Goal: Task Accomplishment & Management: Manage account settings

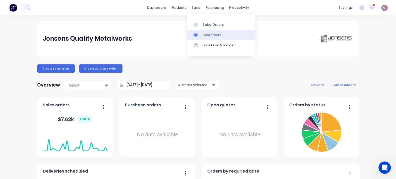
click at [210, 33] on div "Customers" at bounding box center [211, 35] width 19 height 5
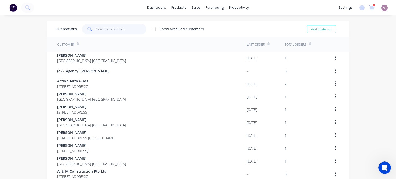
click at [114, 32] on input "text" at bounding box center [121, 29] width 50 height 10
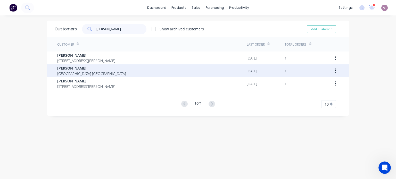
type input "[PERSON_NAME]"
click at [116, 64] on div "[PERSON_NAME] [GEOGRAPHIC_DATA] [GEOGRAPHIC_DATA]" at bounding box center [151, 70] width 189 height 13
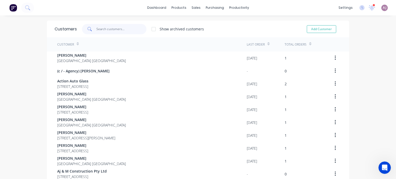
click at [104, 29] on input "text" at bounding box center [121, 29] width 50 height 10
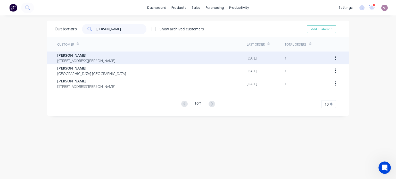
type input "[PERSON_NAME]"
click at [96, 60] on span "[STREET_ADDRESS][PERSON_NAME]" at bounding box center [86, 60] width 58 height 5
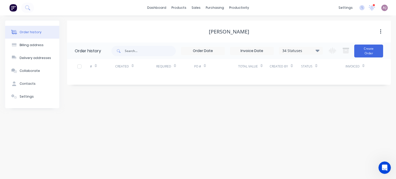
click at [319, 50] on icon at bounding box center [317, 50] width 4 height 2
click at [343, 110] on label at bounding box center [343, 110] width 0 height 0
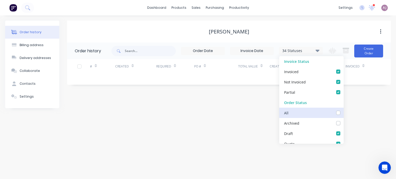
click at [343, 114] on input "checkbox" at bounding box center [345, 112] width 4 height 5
checkbox input "true"
click at [222, 108] on div "[PERSON_NAME] Order history 35 Statuses Invoice Status Invoiced Not Invoiced Pa…" at bounding box center [229, 65] width 324 height 88
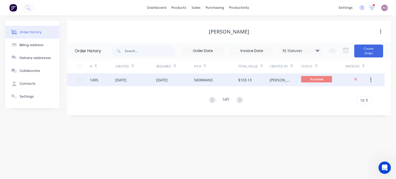
click at [213, 79] on div "NEWMANS" at bounding box center [216, 79] width 44 height 13
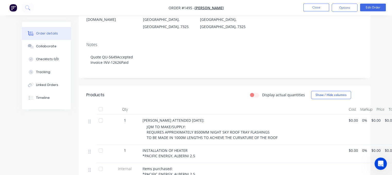
scroll to position [129, 0]
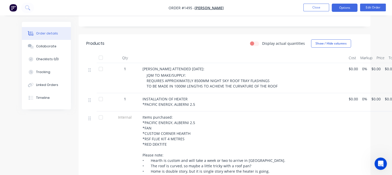
click at [347, 10] on button "Options" at bounding box center [345, 8] width 26 height 8
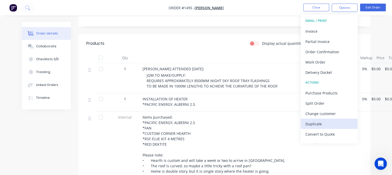
click at [316, 124] on div "Duplicate" at bounding box center [328, 123] width 47 height 7
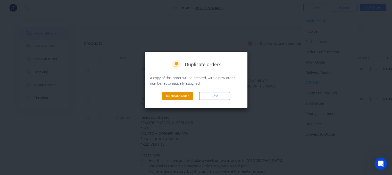
click at [176, 96] on button "Duplicate order" at bounding box center [177, 96] width 31 height 8
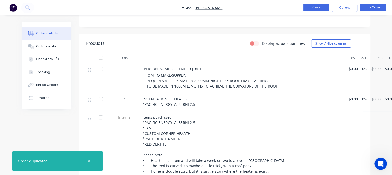
click at [310, 9] on button "Close" at bounding box center [316, 8] width 26 height 8
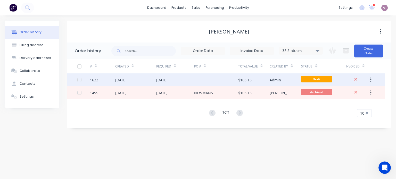
click at [167, 80] on div "[DATE]" at bounding box center [161, 79] width 11 height 5
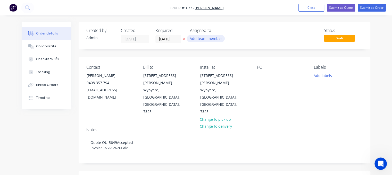
click at [202, 38] on button "Add team member" at bounding box center [206, 38] width 38 height 7
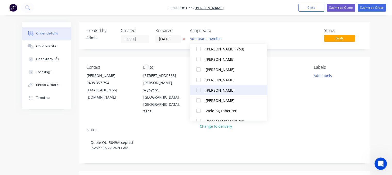
scroll to position [26, 0]
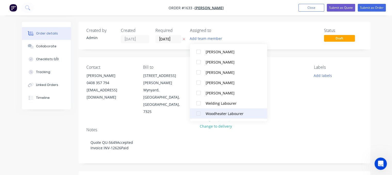
click at [206, 113] on div "Woodheater Labourer" at bounding box center [232, 113] width 52 height 5
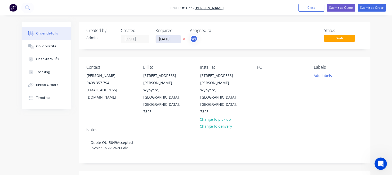
click at [167, 37] on input "[DATE]" at bounding box center [168, 39] width 25 height 8
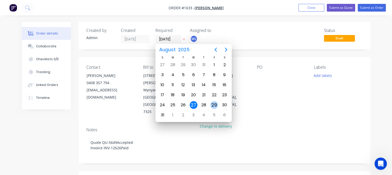
click at [211, 103] on div "29" at bounding box center [214, 105] width 8 height 8
type input "[DATE]"
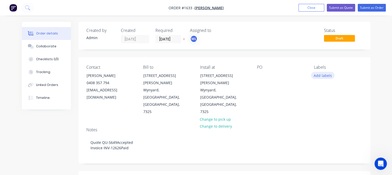
click at [322, 75] on button "Add labels" at bounding box center [323, 75] width 24 height 7
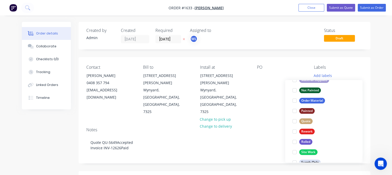
scroll to position [247, 0]
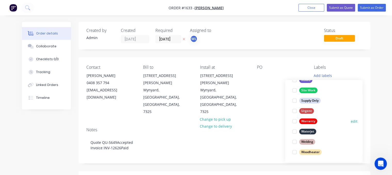
click at [294, 121] on div at bounding box center [294, 121] width 10 height 10
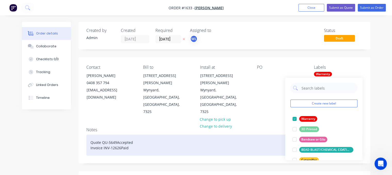
click at [276, 135] on div "Quote QU-5649Accepted Invoice INV-12626Paid" at bounding box center [224, 145] width 276 height 21
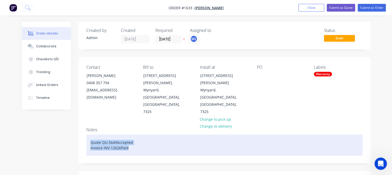
drag, startPoint x: 136, startPoint y: 125, endPoint x: 75, endPoint y: 111, distance: 63.1
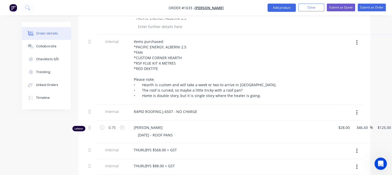
scroll to position [232, 0]
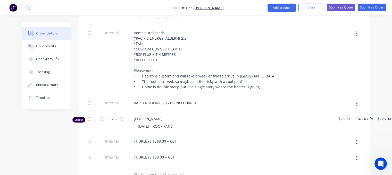
click at [358, 154] on button "button" at bounding box center [357, 158] width 12 height 9
click at [356, 139] on icon "button" at bounding box center [356, 142] width 1 height 6
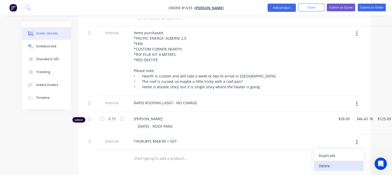
click at [332, 162] on div "Delete" at bounding box center [339, 165] width 40 height 7
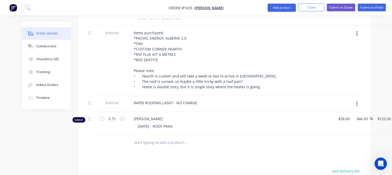
scroll to position [232, 32]
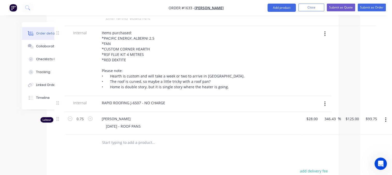
click at [385, 117] on icon "button" at bounding box center [385, 119] width 1 height 5
click at [356, 160] on div "Delete" at bounding box center [368, 163] width 40 height 7
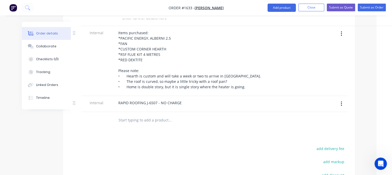
click at [342, 99] on button "button" at bounding box center [341, 103] width 12 height 9
click at [324, 124] on div "Delete" at bounding box center [323, 127] width 40 height 7
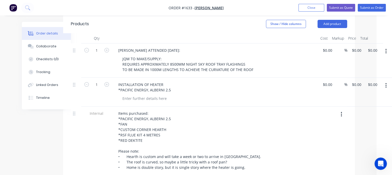
scroll to position [155, 15]
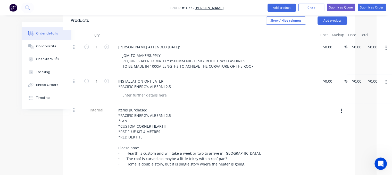
click at [341, 108] on icon "button" at bounding box center [341, 111] width 1 height 6
click at [321, 131] on div "Delete" at bounding box center [323, 134] width 40 height 7
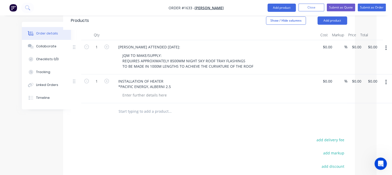
click at [385, 79] on icon "button" at bounding box center [385, 82] width 1 height 6
click at [356, 123] on div "Delete" at bounding box center [368, 126] width 40 height 7
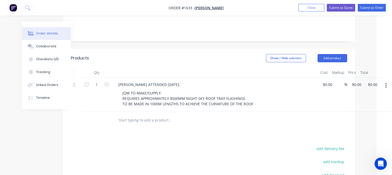
scroll to position [77, 15]
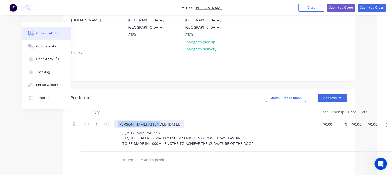
drag, startPoint x: 118, startPoint y: 102, endPoint x: 160, endPoint y: 101, distance: 42.3
click at [160, 121] on div "[PERSON_NAME] ATTENDED [DATE]:" at bounding box center [149, 124] width 70 height 7
click at [179, 121] on div "[PERSON_NAME] CALLED [DATE][DATE]:" at bounding box center [152, 124] width 76 height 7
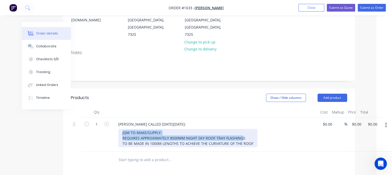
drag, startPoint x: 122, startPoint y: 110, endPoint x: 251, endPoint y: 122, distance: 129.4
click at [251, 129] on div "JQM TO MAKE/SUPPLY: REQUIRES APPROXIMATELY 8500MM NIGHT SKY ROOF TRAY FLASHINGS…" at bounding box center [187, 138] width 139 height 18
click at [132, 129] on div "JQM TO MAKE/SUPPLY: REQUIRES APPROXIMATELY 8500MM NIGHT SKY ROOF TRAY FLASHINGS…" at bounding box center [187, 138] width 139 height 18
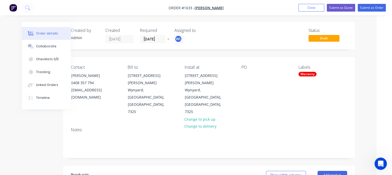
scroll to position [0, 15]
click at [373, 8] on button "Submit as Order" at bounding box center [372, 8] width 28 height 8
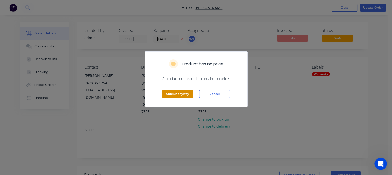
click at [179, 91] on button "Submit anyway" at bounding box center [177, 94] width 31 height 8
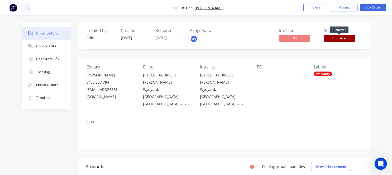
click at [336, 39] on span "Submitted" at bounding box center [339, 38] width 31 height 6
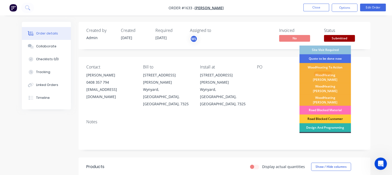
click at [324, 49] on div "Site Visit Required" at bounding box center [325, 50] width 52 height 9
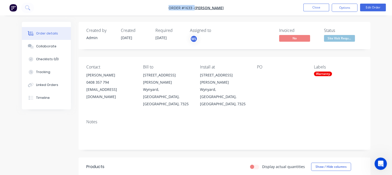
drag, startPoint x: 209, startPoint y: 12, endPoint x: 164, endPoint y: 7, distance: 45.8
click at [164, 7] on nav "Order #1633 - [PERSON_NAME] Close Options Edit Order" at bounding box center [196, 7] width 392 height 15
copy div "Order #1633 - [PERSON_NAME] Close Options Edit Order"
click at [319, 9] on button "Close" at bounding box center [316, 8] width 26 height 8
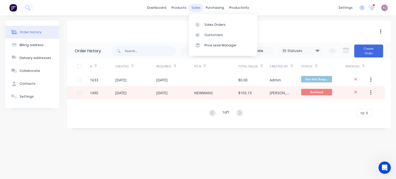
drag, startPoint x: 189, startPoint y: 11, endPoint x: 191, endPoint y: 9, distance: 2.8
click at [189, 10] on div "sales" at bounding box center [196, 8] width 14 height 8
click at [221, 25] on div "Sales Orders" at bounding box center [214, 24] width 21 height 5
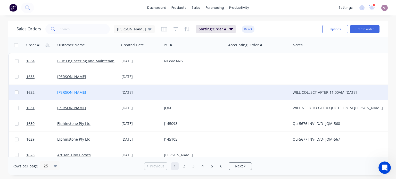
click at [70, 94] on link "[PERSON_NAME]" at bounding box center [71, 92] width 29 height 5
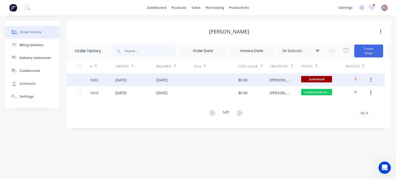
click at [167, 80] on div "[DATE]" at bounding box center [161, 79] width 11 height 5
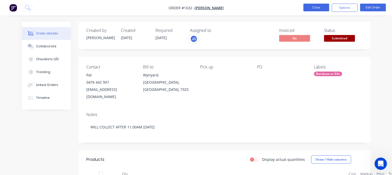
click at [314, 8] on button "Close" at bounding box center [316, 8] width 26 height 8
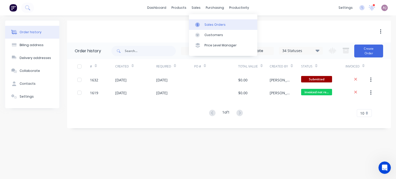
click at [210, 27] on link "Sales Orders" at bounding box center [223, 24] width 68 height 10
